Goal: Navigation & Orientation: Find specific page/section

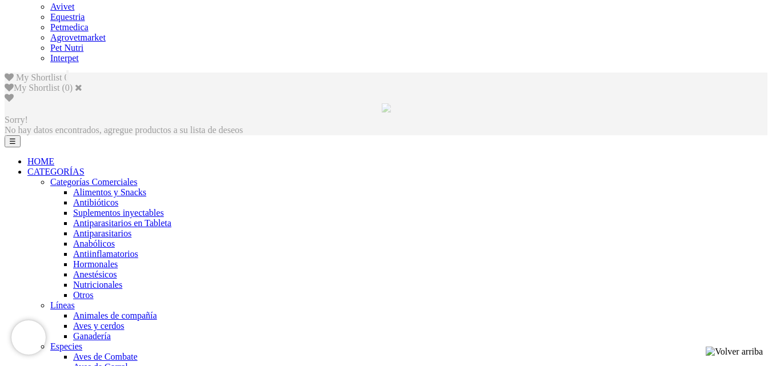
scroll to position [556, 0]
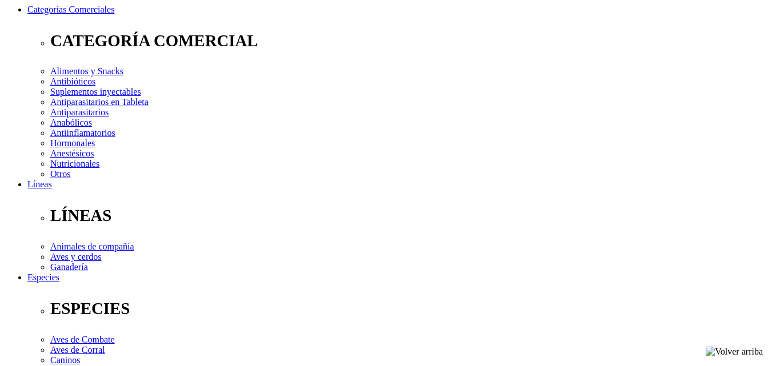
scroll to position [171, 0]
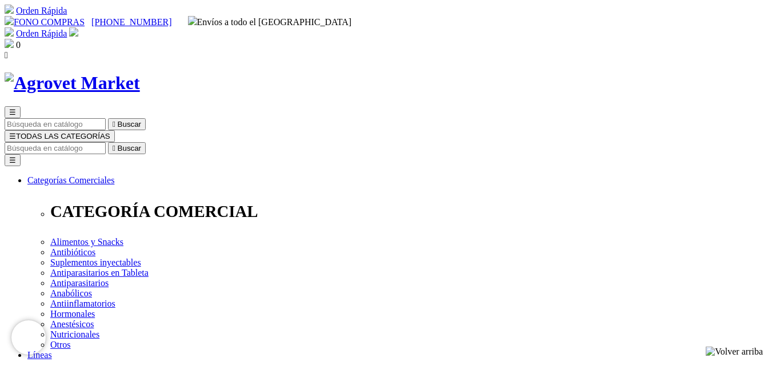
click at [16, 132] on span "☰" at bounding box center [12, 136] width 7 height 9
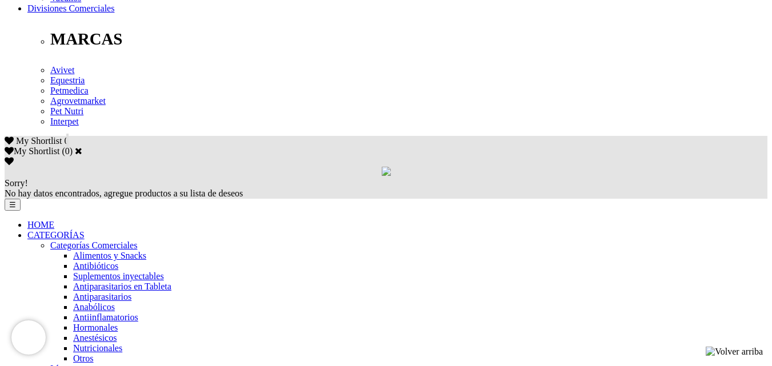
scroll to position [629, 0]
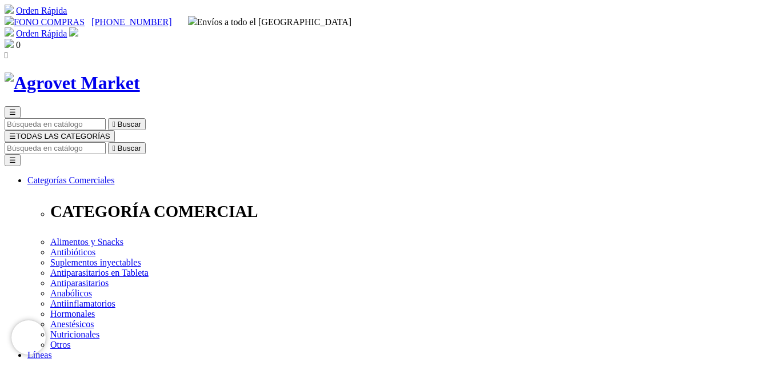
scroll to position [57, 0]
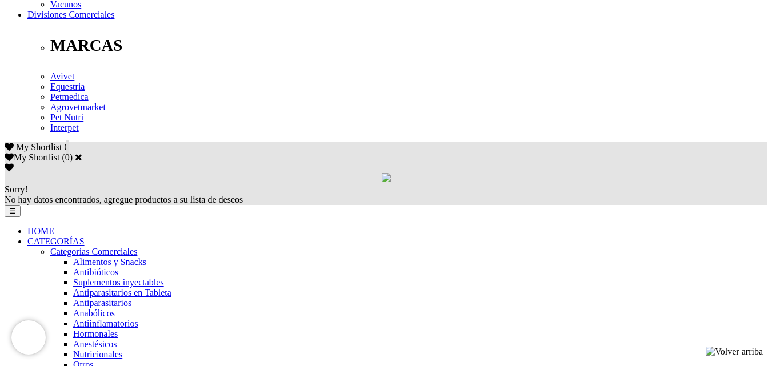
scroll to position [629, 0]
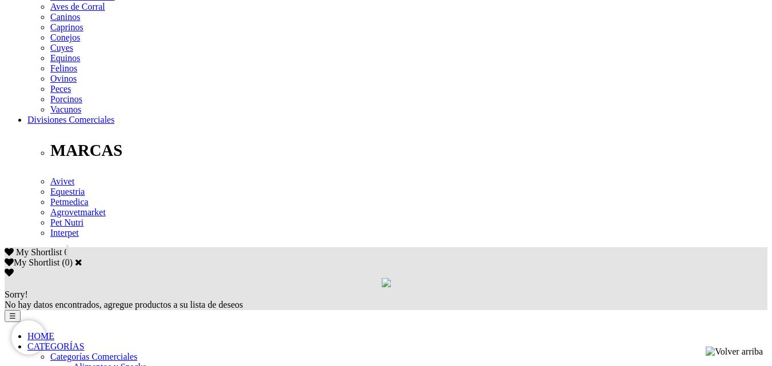
scroll to position [572, 0]
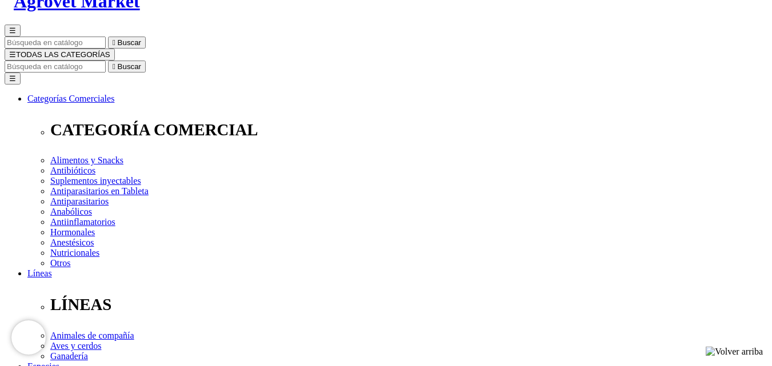
scroll to position [171, 0]
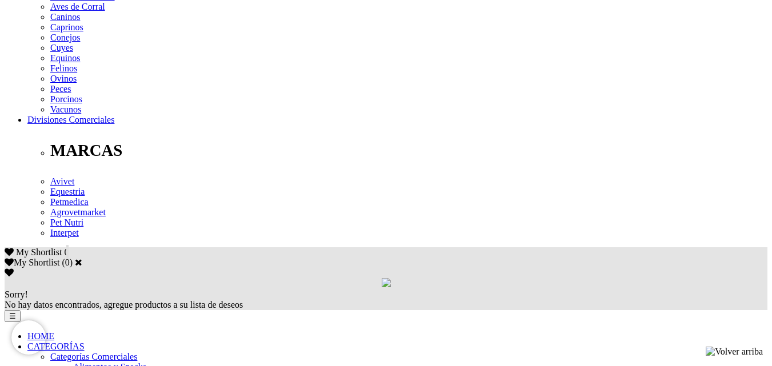
scroll to position [686, 0]
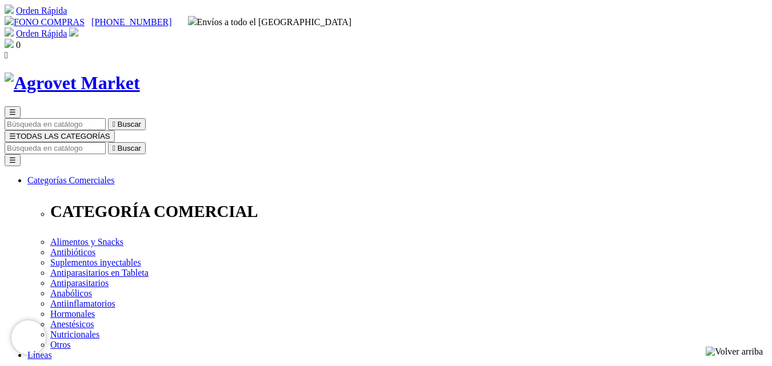
scroll to position [320, 0]
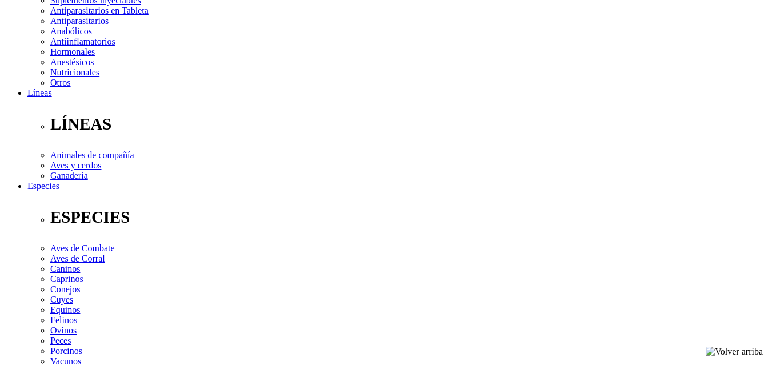
scroll to position [149, 0]
